Goal: Find specific page/section: Find specific page/section

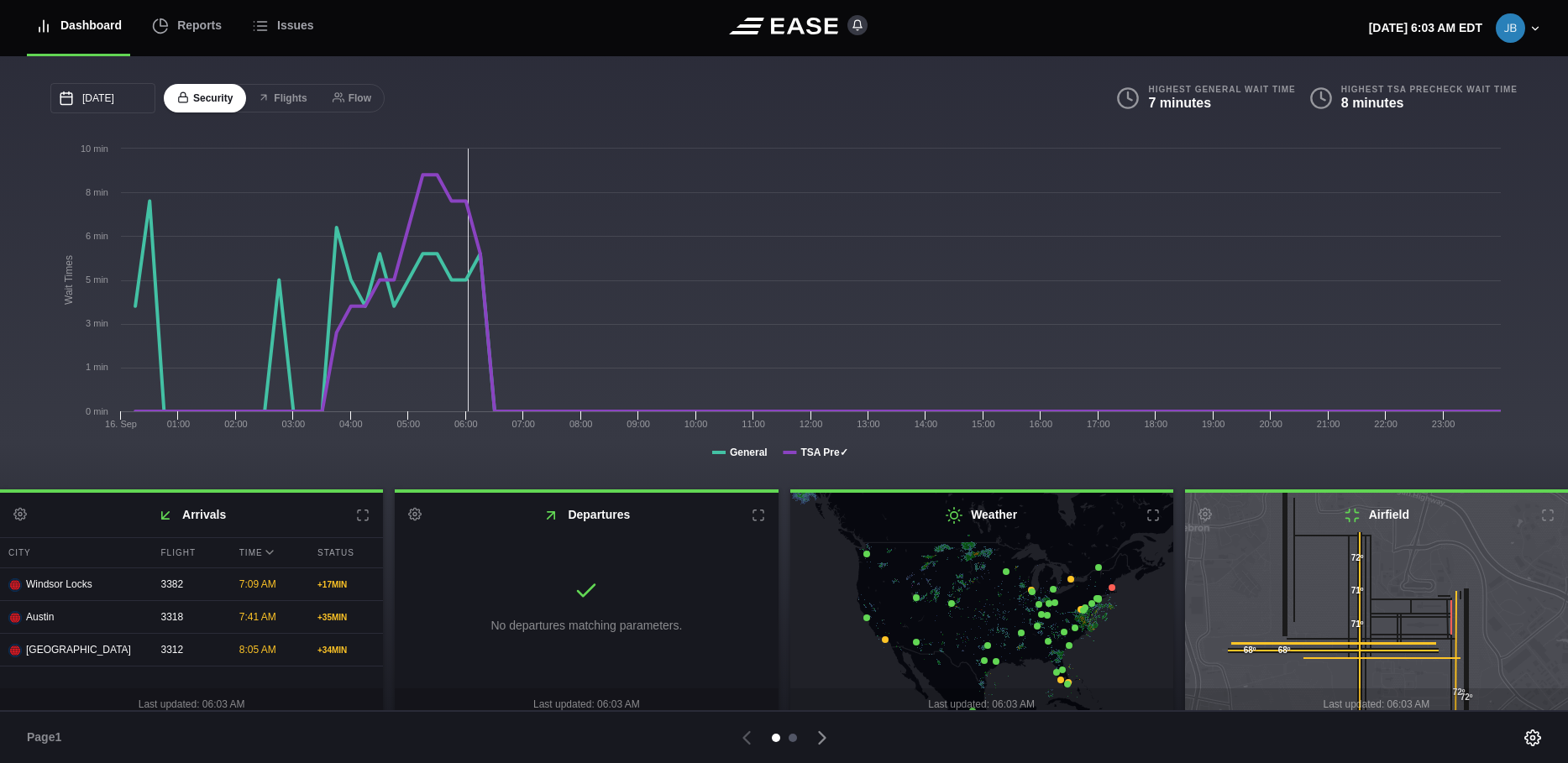
click at [793, 736] on div at bounding box center [793, 738] width 9 height 8
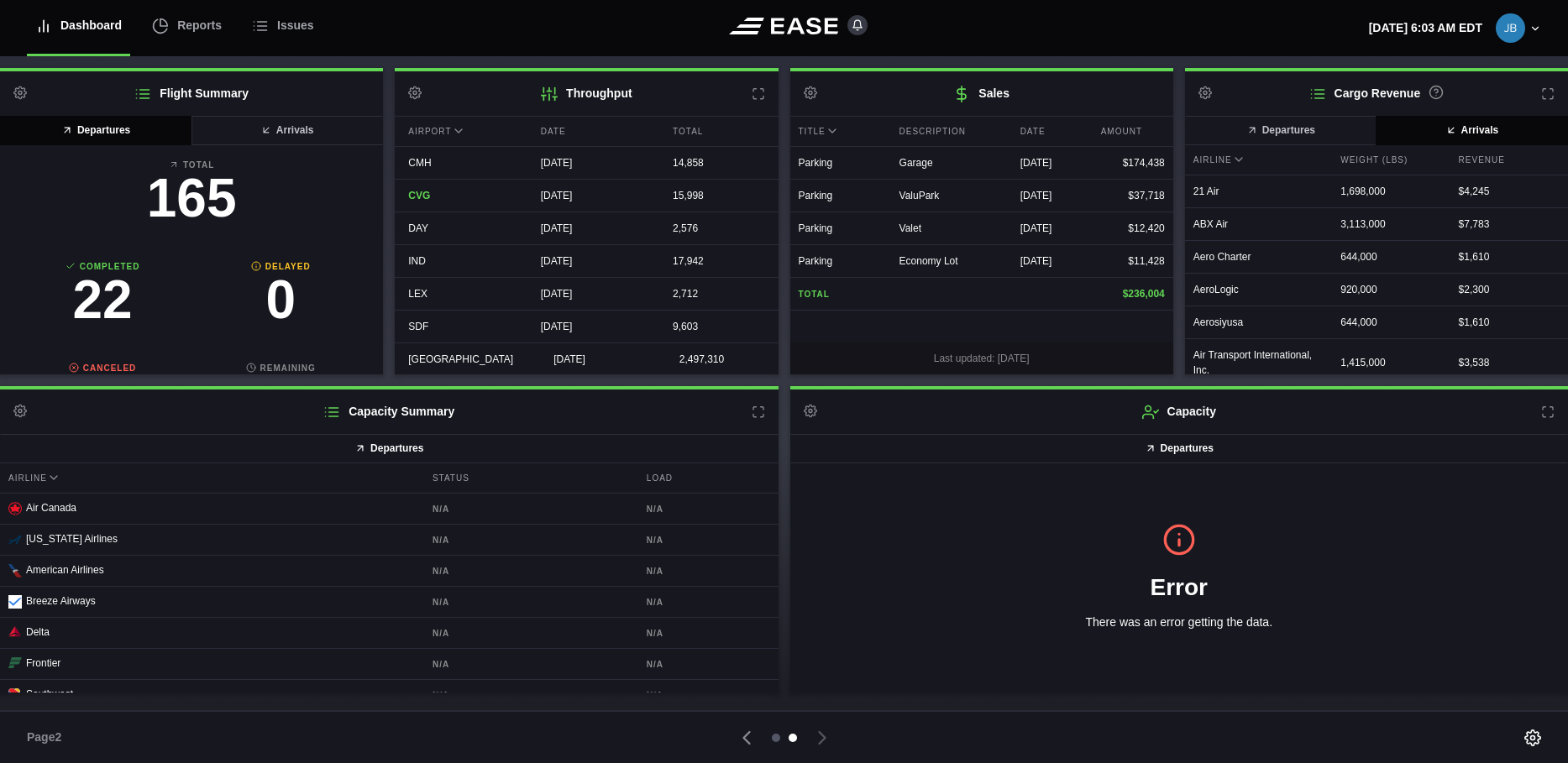
click at [775, 736] on div at bounding box center [775, 738] width 9 height 8
